Goal: Communication & Community: Ask a question

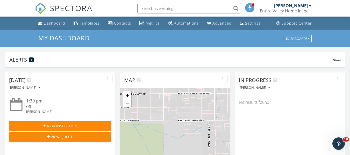
click at [55, 24] on div "Dashboard" at bounding box center [55, 23] width 22 height 5
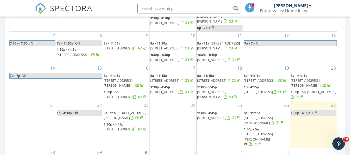
scroll to position [294, 0]
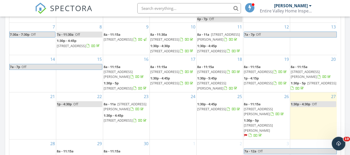
click at [340, 142] on icon "Open Intercom Messenger" at bounding box center [338, 143] width 9 height 9
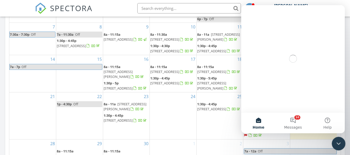
scroll to position [0, 0]
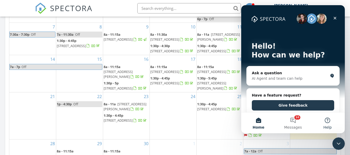
click at [329, 122] on button "Help" at bounding box center [327, 123] width 34 height 21
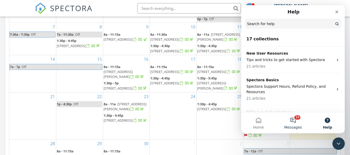
click at [291, 121] on button "10 Messages" at bounding box center [293, 123] width 34 height 21
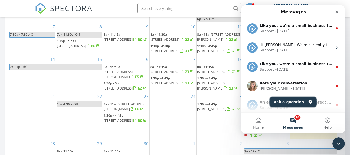
click at [291, 100] on button "Ask a question" at bounding box center [293, 102] width 47 height 10
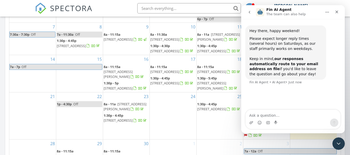
click at [253, 115] on textarea "Ask a question…" at bounding box center [293, 114] width 95 height 9
type textarea "previous inspection"
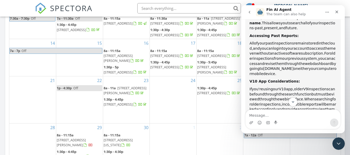
scroll to position [147, 0]
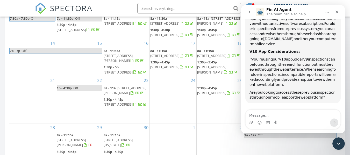
drag, startPoint x: 344, startPoint y: 67, endPoint x: 595, endPoint y: 122, distance: 256.7
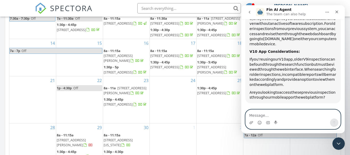
click at [254, 115] on textarea "Message…" at bounding box center [293, 114] width 95 height 9
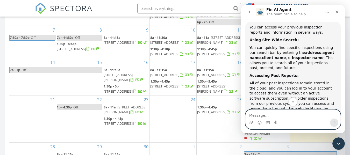
scroll to position [289, 0]
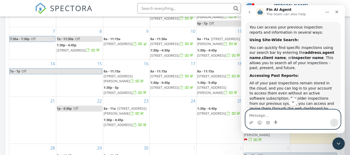
click at [257, 115] on textarea "Message…" at bounding box center [293, 114] width 95 height 9
click at [254, 116] on textarea "Message…" at bounding box center [293, 114] width 95 height 9
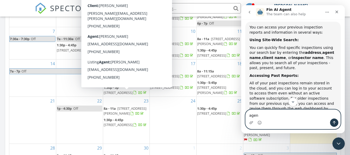
type textarea "agent"
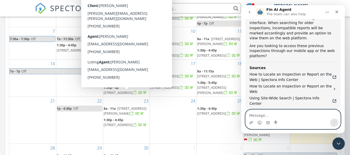
scroll to position [221, 0]
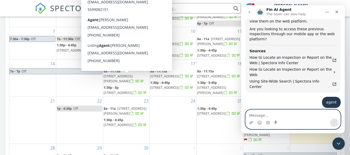
click at [260, 115] on textarea "Message…" at bounding box center [293, 114] width 95 height 9
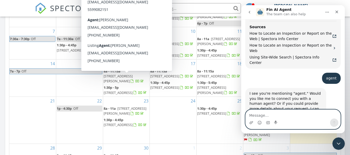
click at [257, 113] on textarea "Message…" at bounding box center [293, 114] width 95 height 9
click at [258, 115] on textarea "Message…" at bounding box center [293, 114] width 95 height 9
type textarea "a"
type textarea "i"
type textarea "are there any agents only"
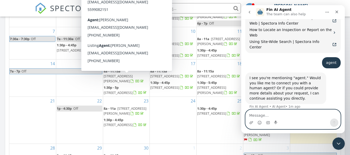
scroll to position [278, 0]
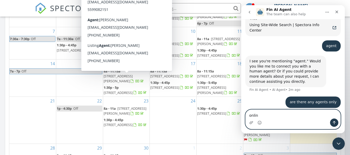
type textarea "online"
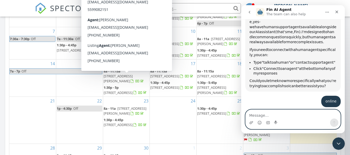
scroll to position [291, 0]
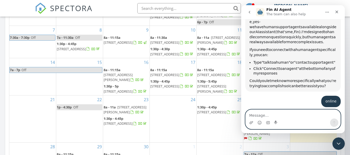
click at [254, 117] on textarea "Message…" at bounding box center [293, 114] width 95 height 9
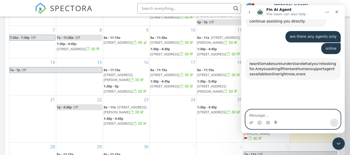
scroll to position [337, 0]
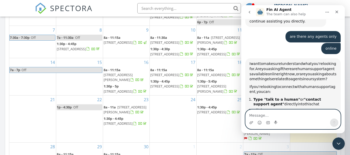
click at [254, 117] on textarea "Message…" at bounding box center [293, 114] width 95 height 9
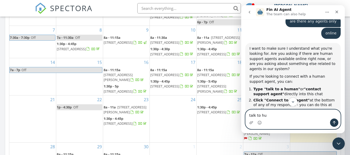
scroll to position [354, 0]
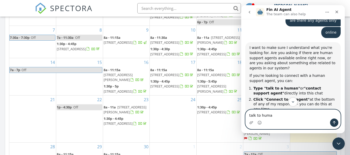
type textarea "talk to human"
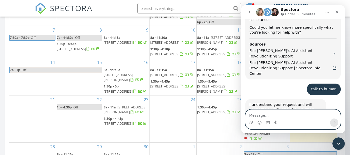
scroll to position [521, 0]
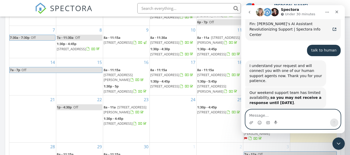
click at [259, 116] on textarea "Message…" at bounding box center [293, 114] width 95 height 9
type textarea "until what time is the help open?"
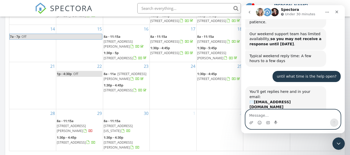
scroll to position [323, 0]
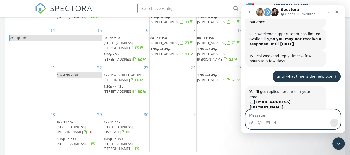
click at [264, 115] on textarea "Message…" at bounding box center [293, 114] width 95 height 9
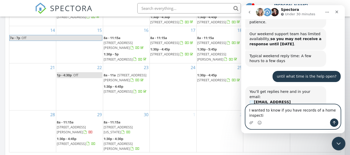
scroll to position [585, 0]
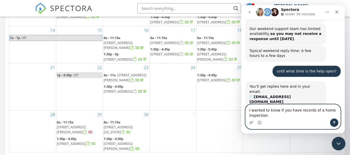
type textarea "I wanted to know if you have records of a home inspection."
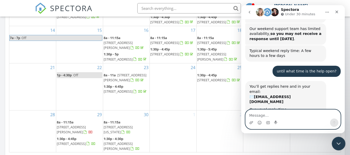
scroll to position [600, 0]
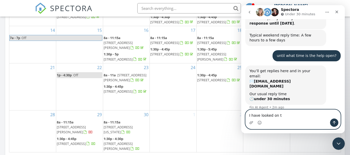
click at [280, 117] on textarea "I have looked on t" at bounding box center [293, 114] width 95 height 9
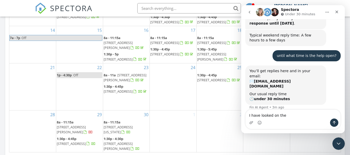
click at [331, 141] on div "Waiting for a teammate" at bounding box center [292, 143] width 93 height 4
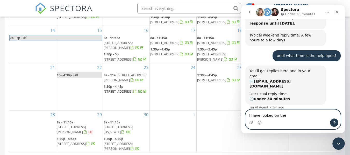
click at [293, 117] on textarea "I have looked on the" at bounding box center [293, 114] width 95 height 9
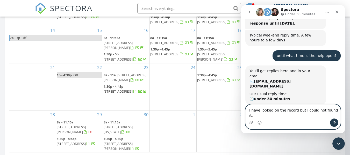
type textarea "I have looked on the record but I could not found it."
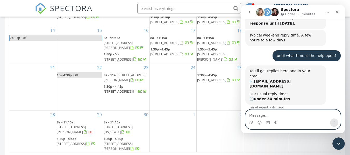
scroll to position [617, 0]
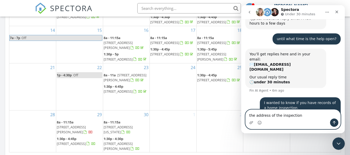
paste textarea "6040 [GEOGRAPHIC_DATA]"
type textarea "the address of the inspection [GEOGRAPHIC_DATA]"
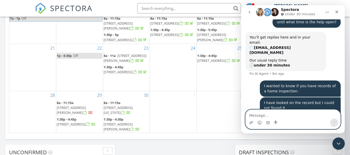
scroll to position [340, 0]
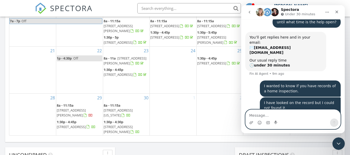
click at [267, 117] on textarea "Message…" at bounding box center [293, 114] width 95 height 9
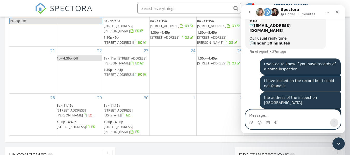
scroll to position [668, 0]
